Goal: Task Accomplishment & Management: Manage account settings

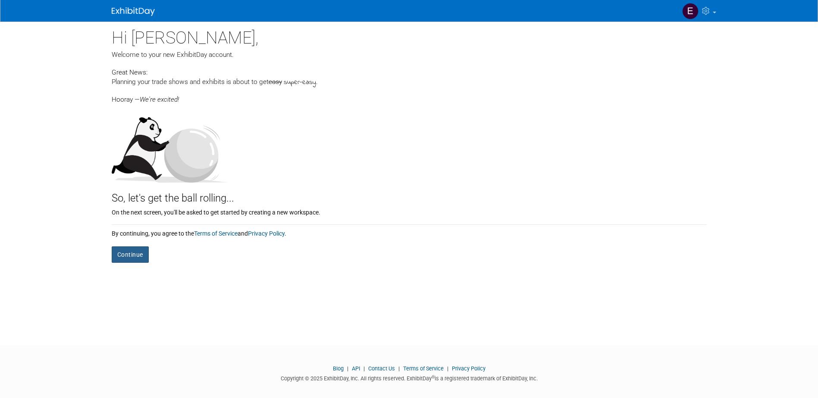
click at [126, 257] on button "Continue" at bounding box center [130, 255] width 37 height 16
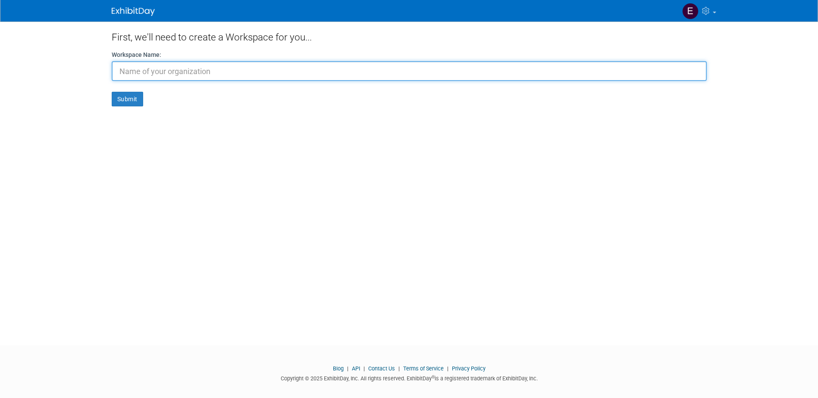
click at [150, 69] on input "text" at bounding box center [409, 71] width 595 height 20
type input "Bloomsbury"
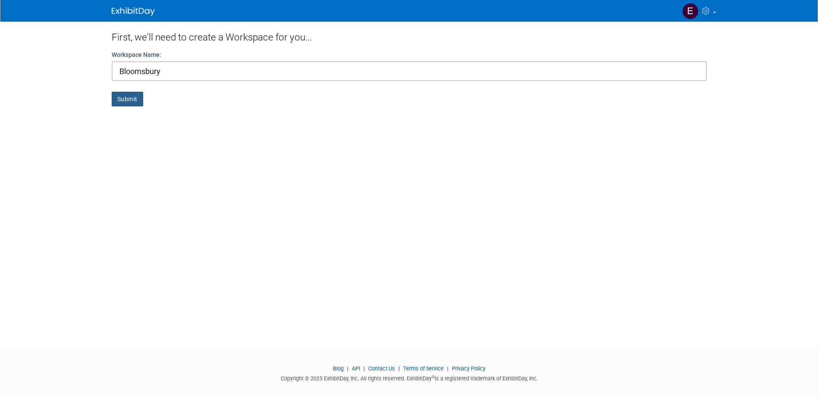
click at [121, 106] on button "Submit" at bounding box center [127, 99] width 31 height 15
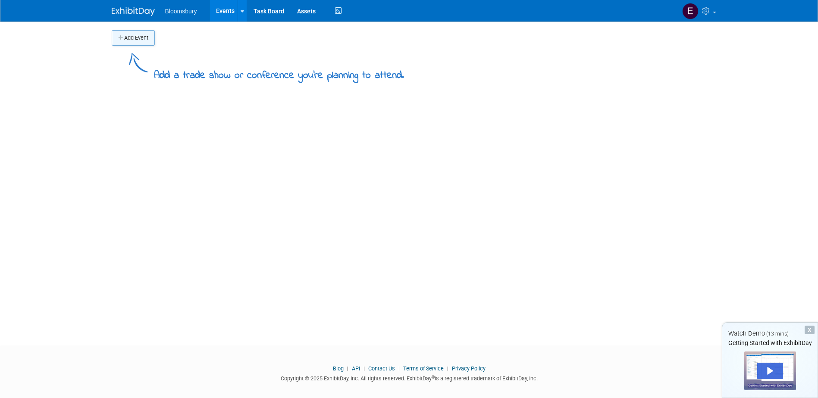
click at [126, 38] on button "Add Event" at bounding box center [133, 38] width 43 height 16
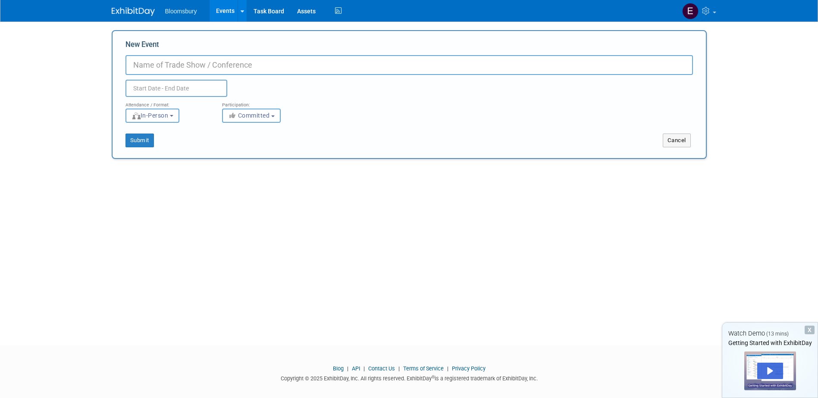
click at [135, 12] on img at bounding box center [133, 11] width 43 height 9
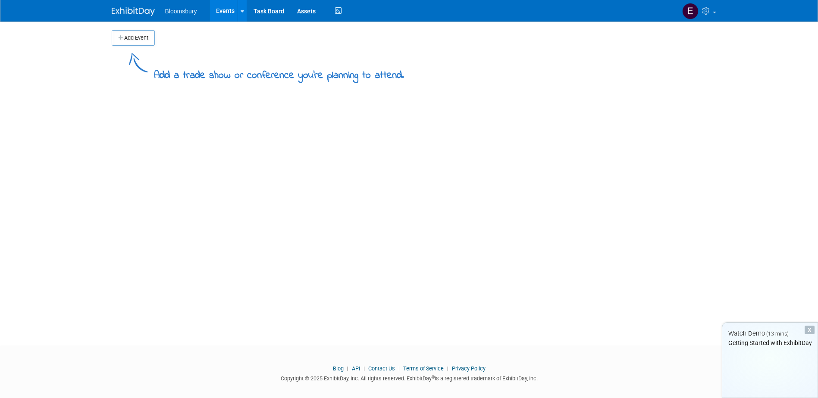
click at [172, 7] on li "Bloomsbury" at bounding box center [187, 8] width 44 height 13
click at [178, 11] on span "Bloomsbury" at bounding box center [181, 11] width 32 height 7
